Goal: Information Seeking & Learning: Learn about a topic

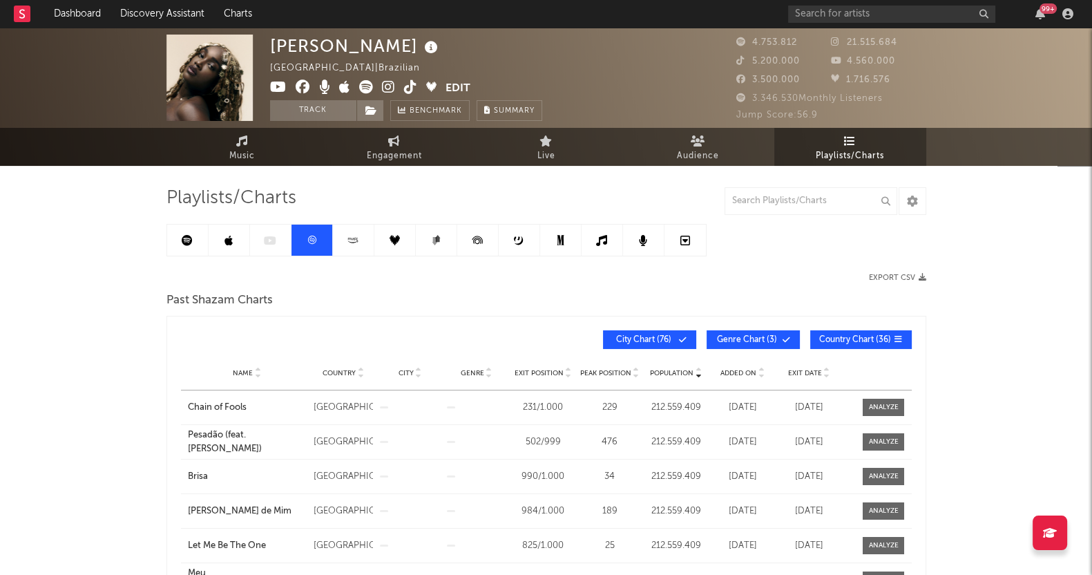
click at [227, 140] on link "Music" at bounding box center [242, 147] width 152 height 38
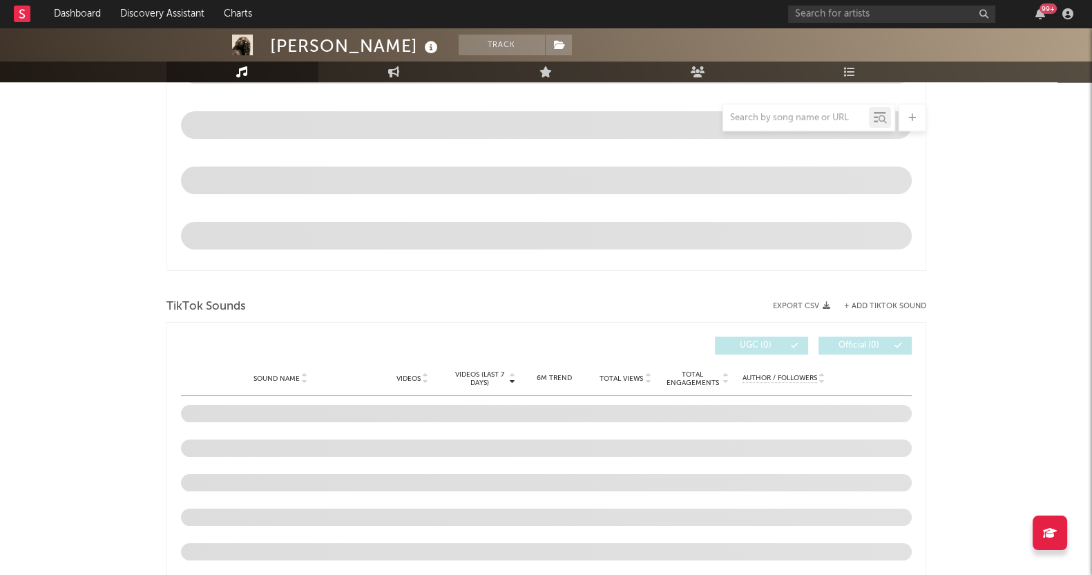
scroll to position [777, 0]
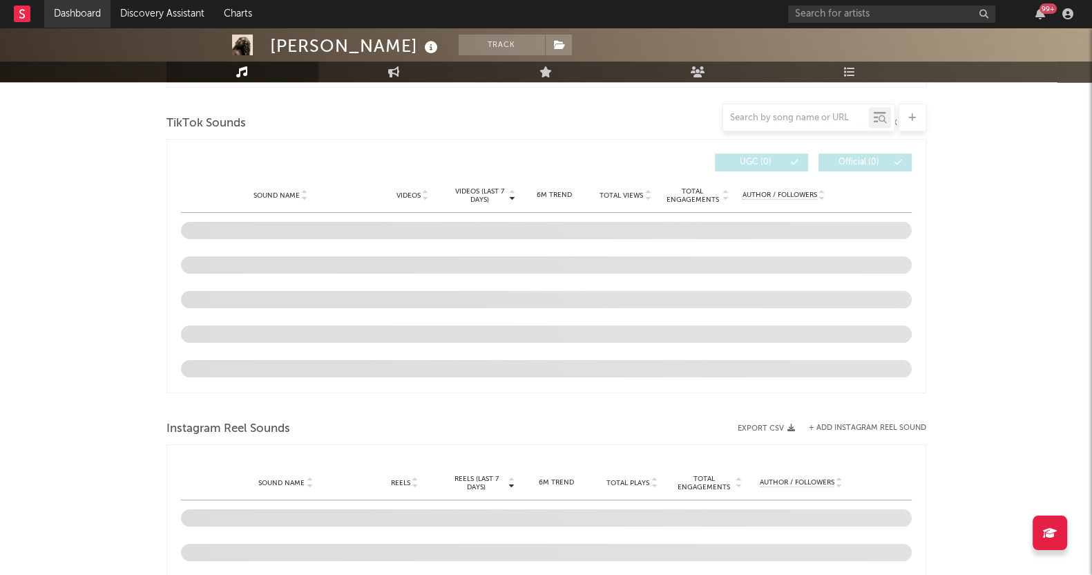
select select "6m"
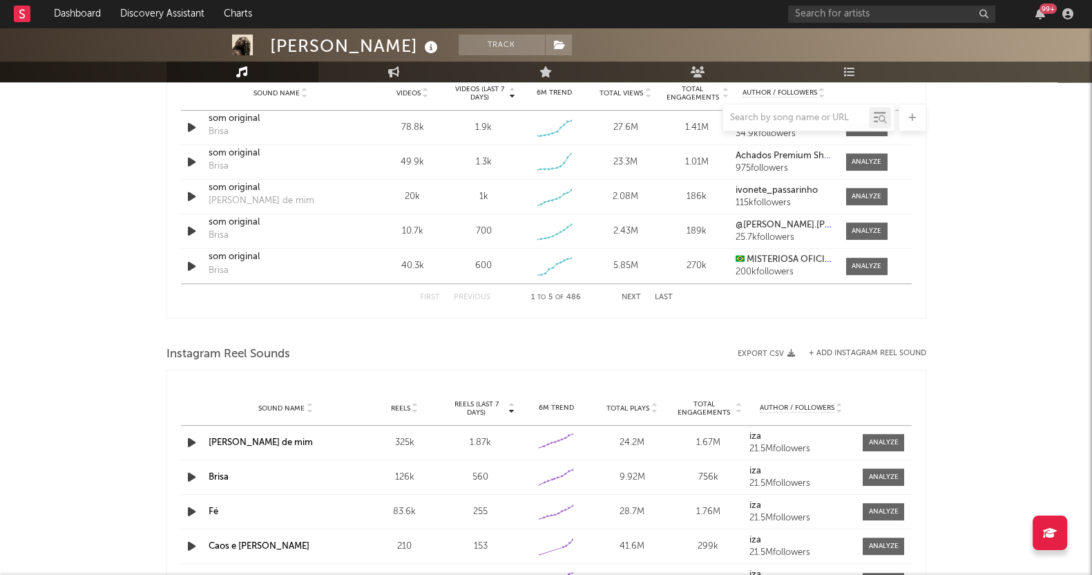
scroll to position [1231, 0]
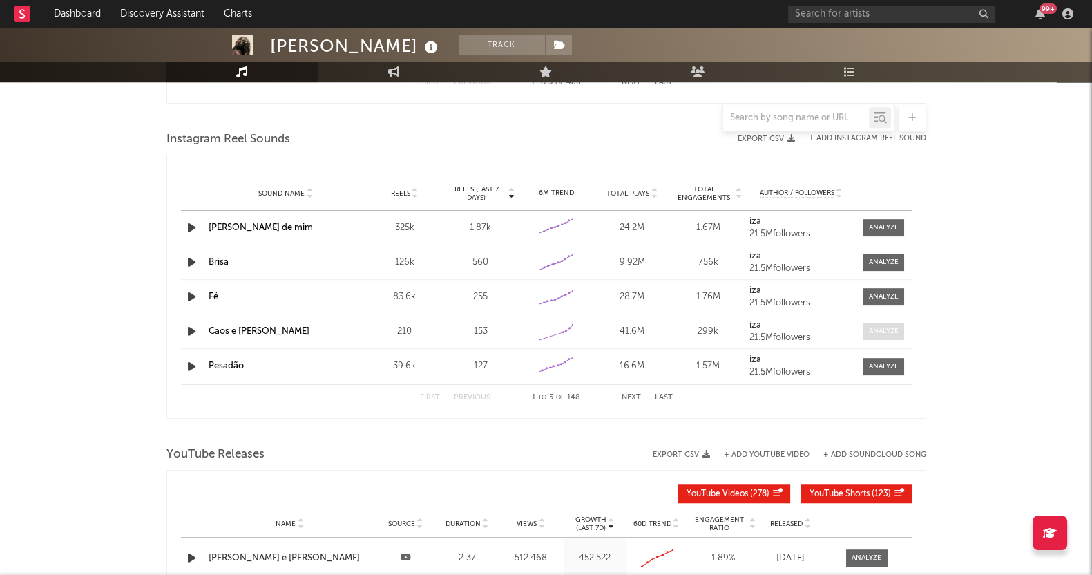
click at [882, 327] on div at bounding box center [884, 331] width 30 height 10
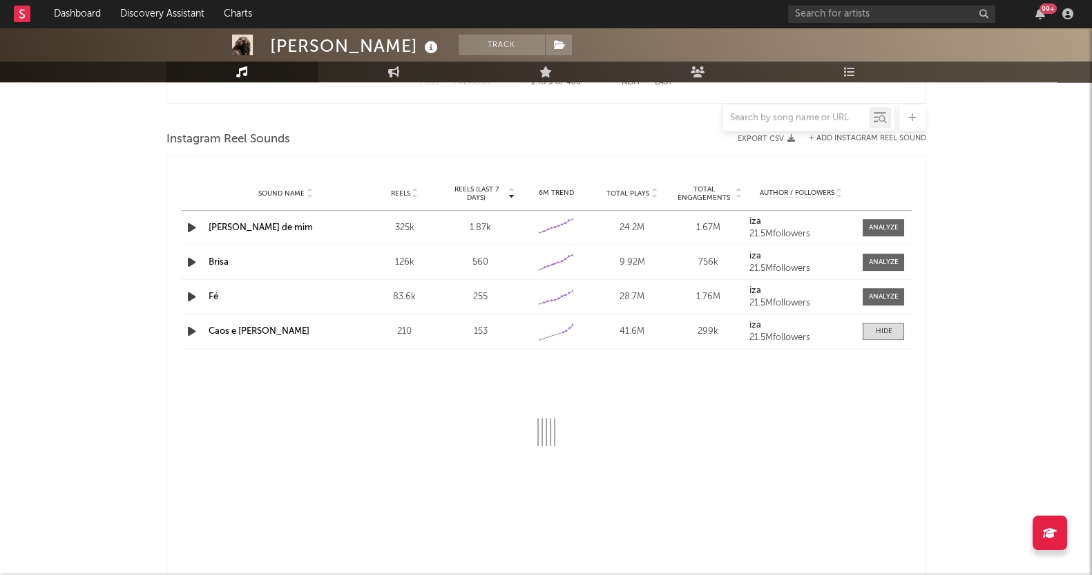
select select "1w"
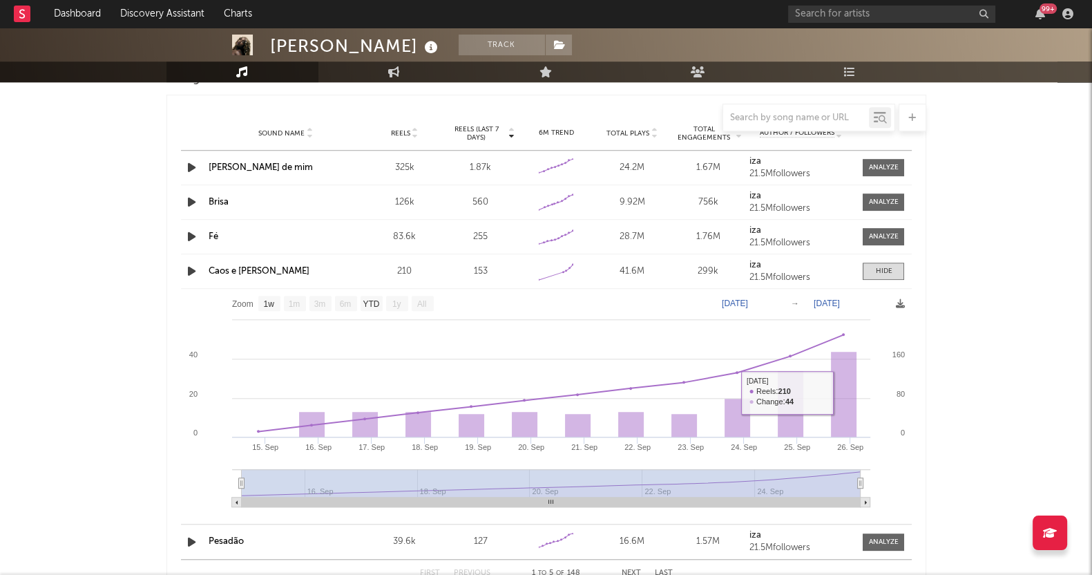
scroll to position [1317, 0]
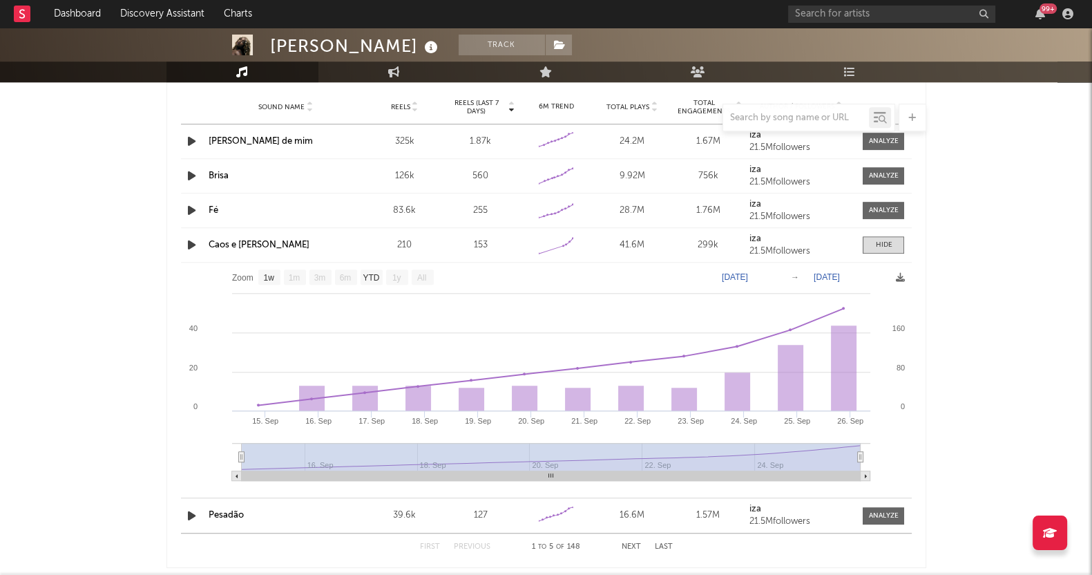
click at [895, 242] on span at bounding box center [883, 244] width 41 height 17
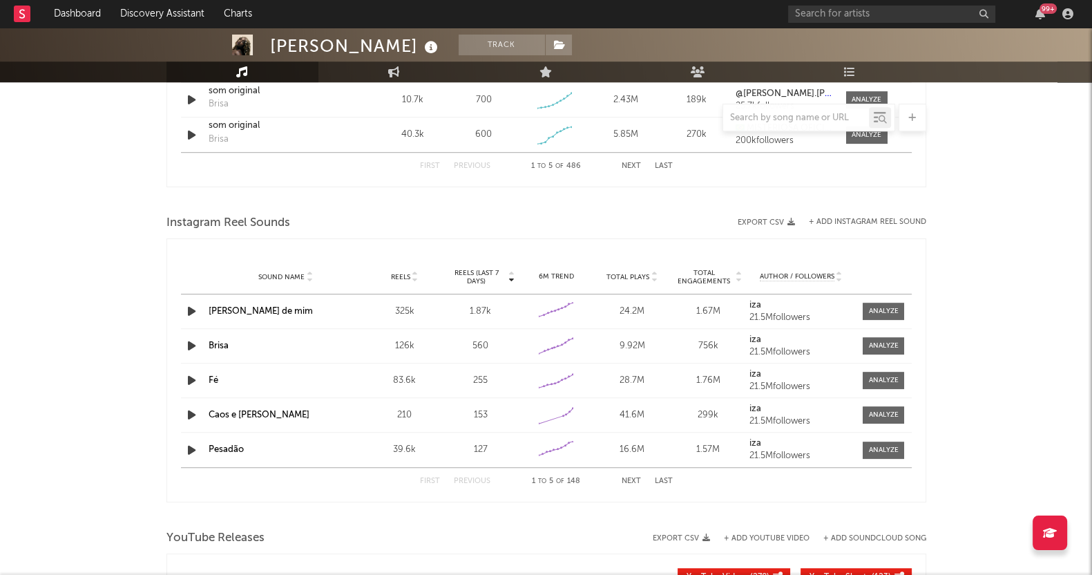
scroll to position [1144, 0]
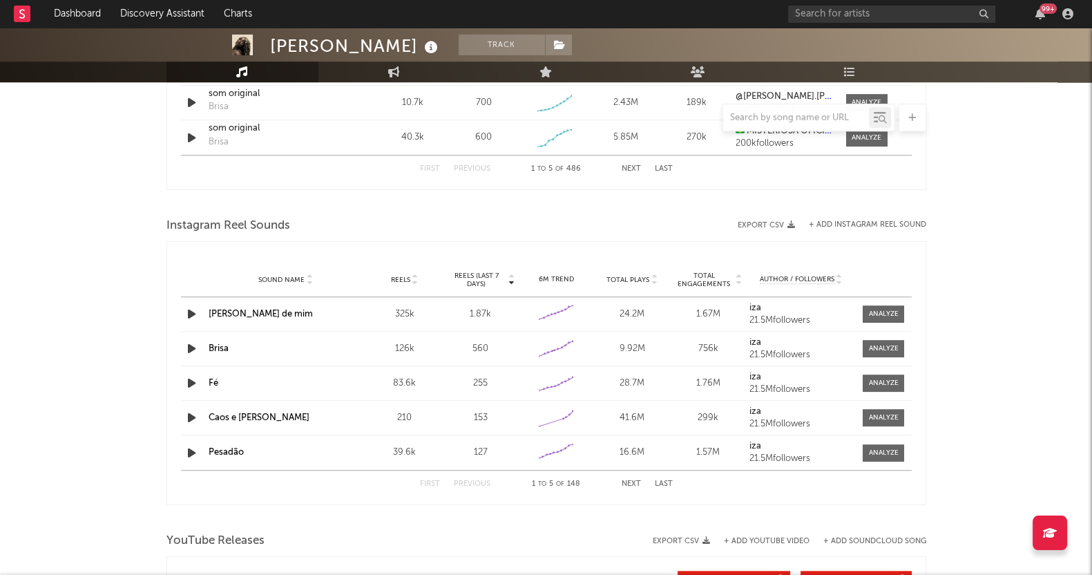
click at [759, 128] on div at bounding box center [808, 118] width 173 height 28
click at [755, 115] on input "text" at bounding box center [796, 118] width 146 height 11
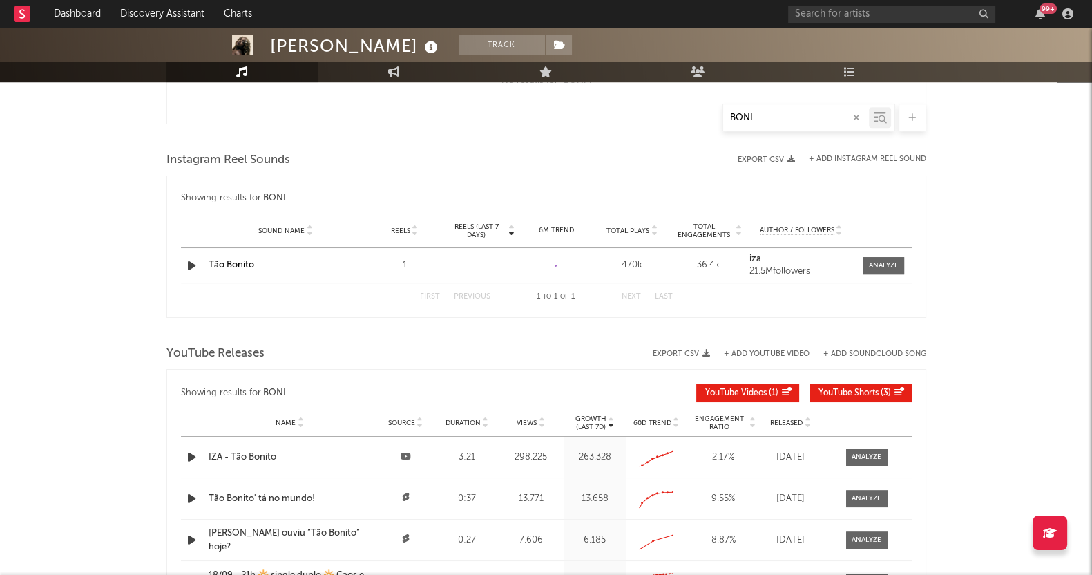
scroll to position [892, 0]
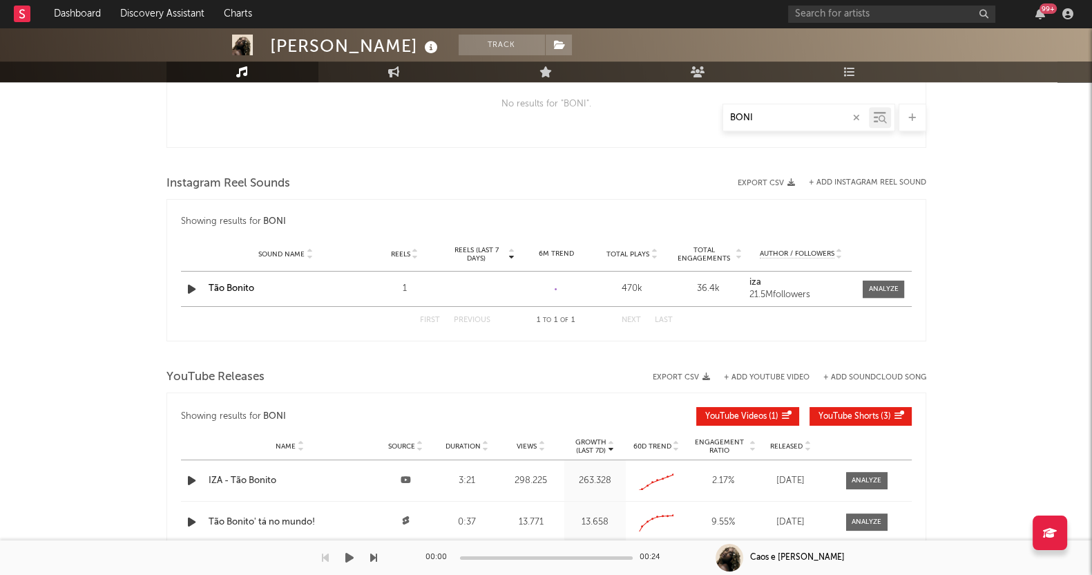
type input "BONI"
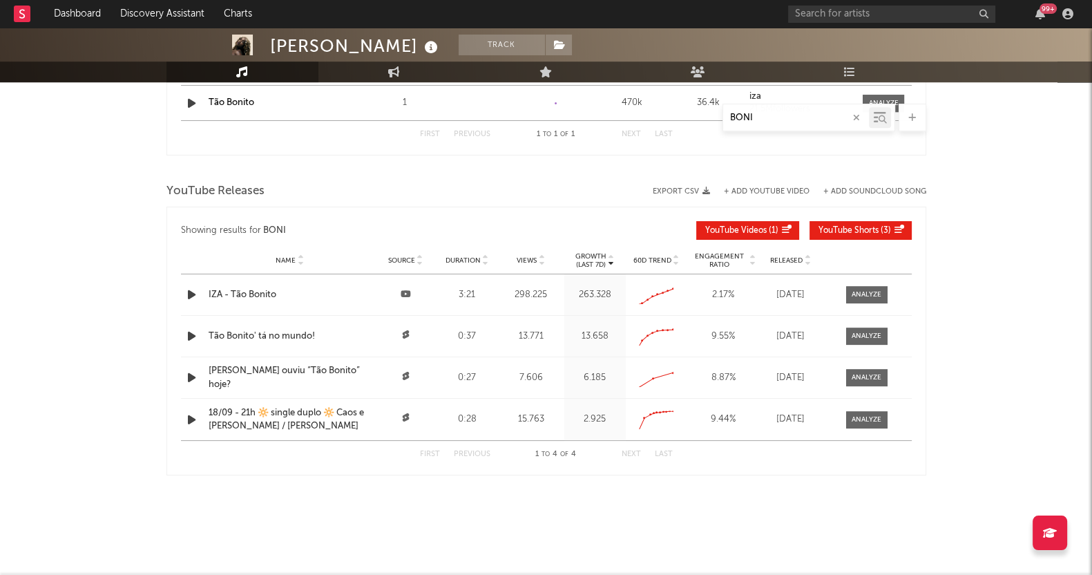
scroll to position [1080, 0]
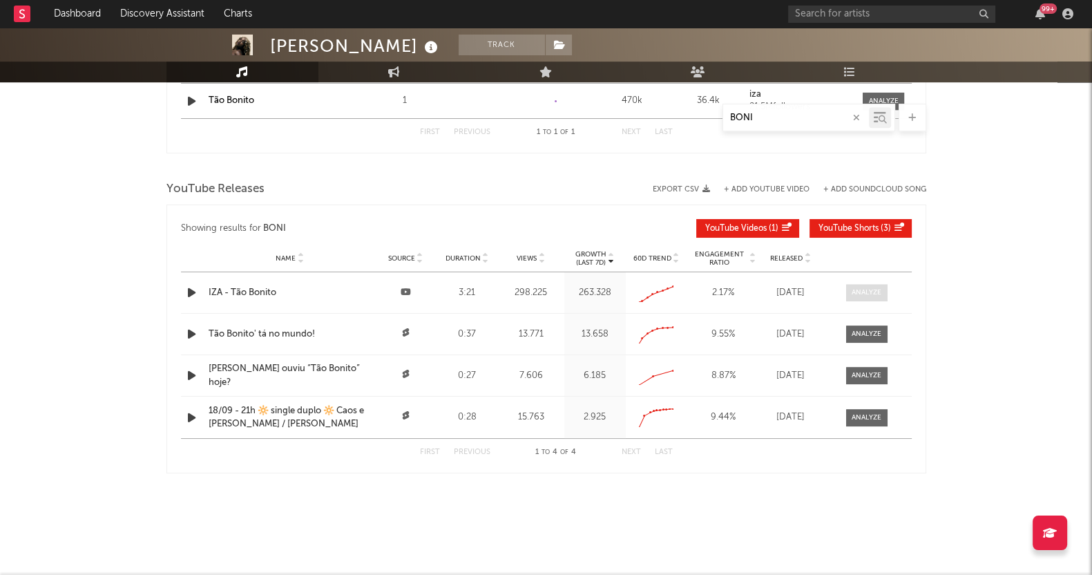
drag, startPoint x: 849, startPoint y: 292, endPoint x: 856, endPoint y: 297, distance: 8.4
click at [849, 291] on span at bounding box center [866, 292] width 41 height 17
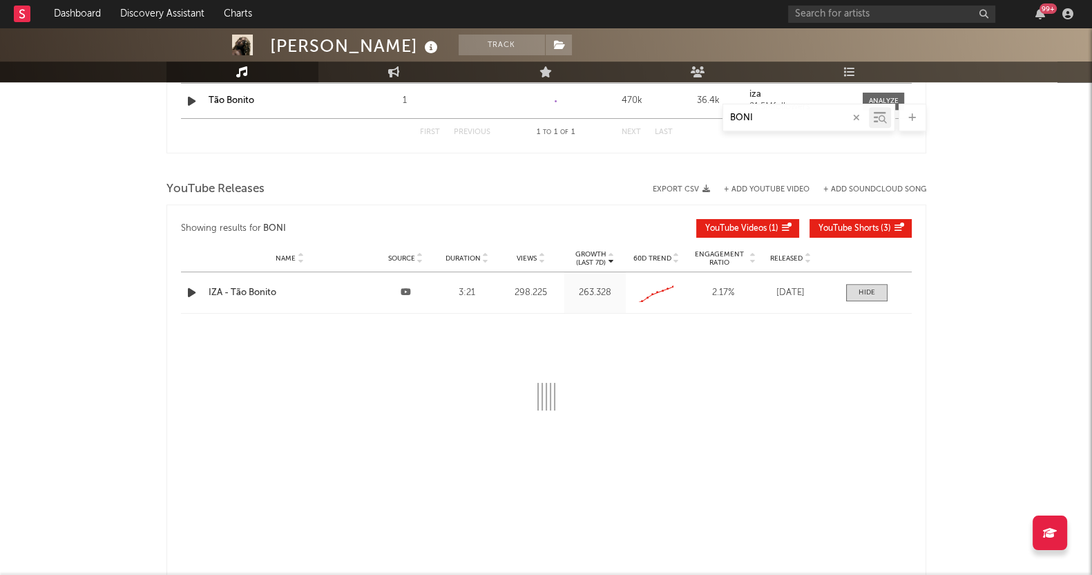
select select "All"
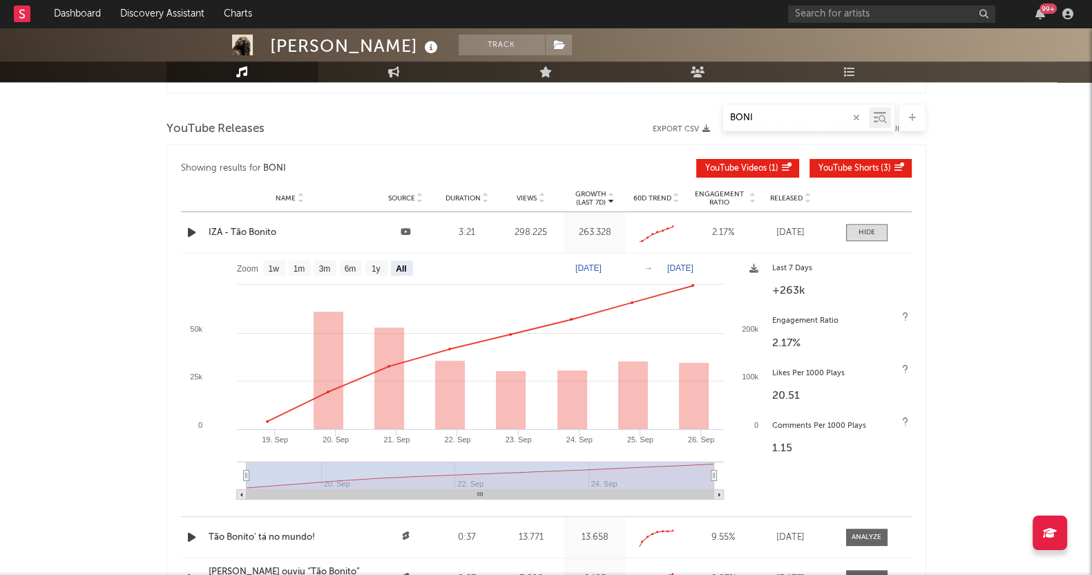
scroll to position [1166, 0]
